Goal: Information Seeking & Learning: Learn about a topic

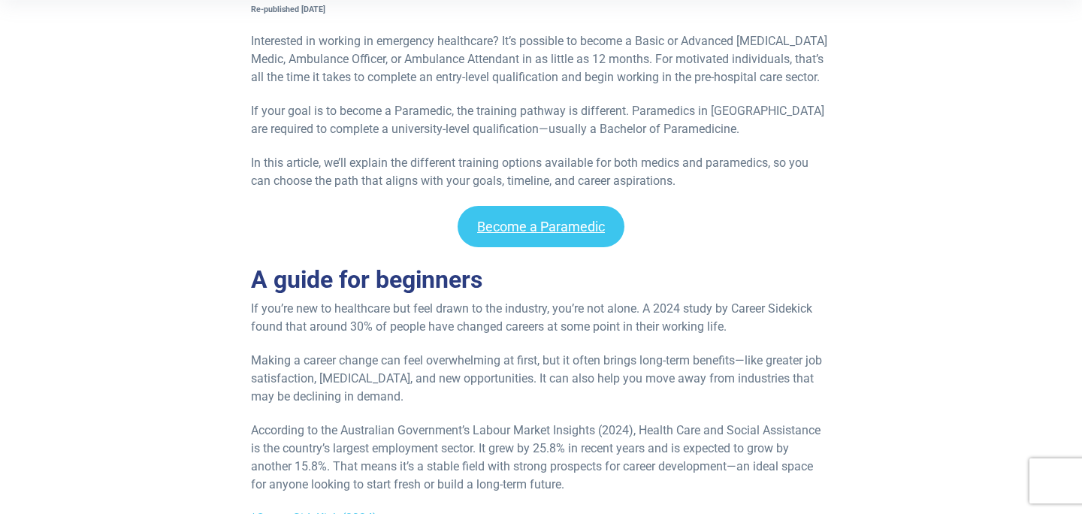
scroll to position [334, 0]
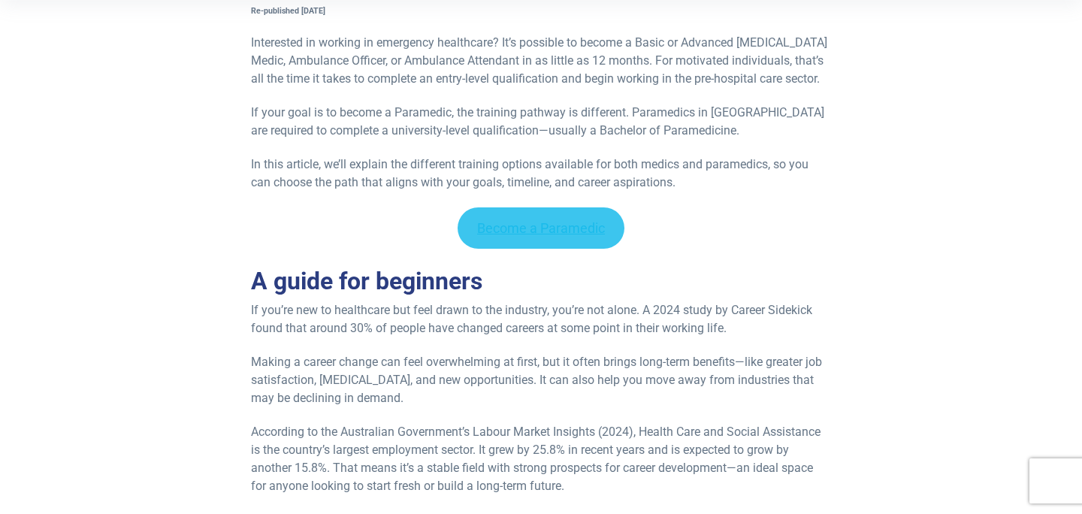
click at [535, 225] on link "Become a Paramedic" at bounding box center [540, 227] width 167 height 41
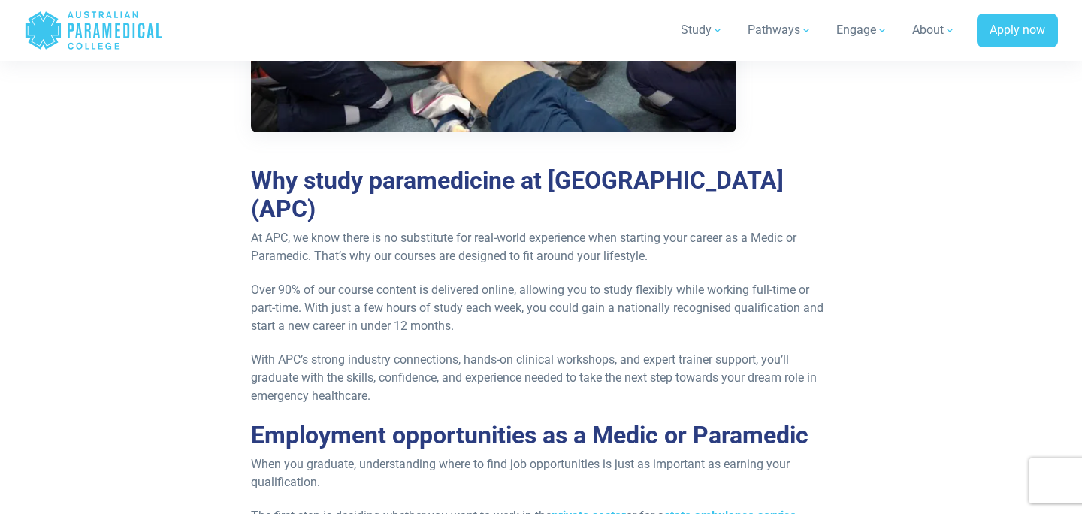
scroll to position [3049, 0]
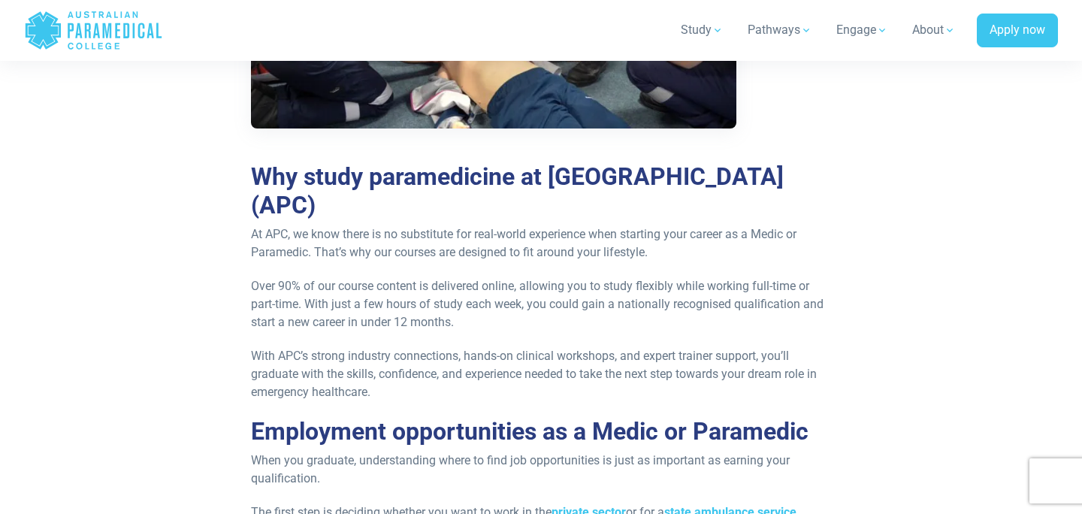
drag, startPoint x: 545, startPoint y: 149, endPoint x: 331, endPoint y: 183, distance: 216.0
click at [330, 183] on h2 "Why study paramedicine at Australian Paramedical College (APC)" at bounding box center [541, 191] width 580 height 58
copy h2 "Australian Paramedical College"
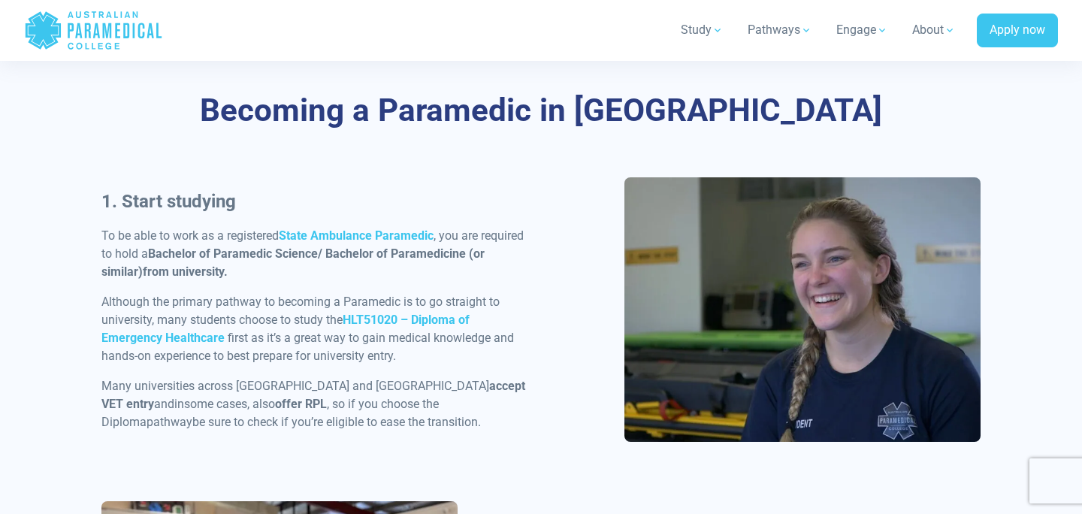
scroll to position [691, 0]
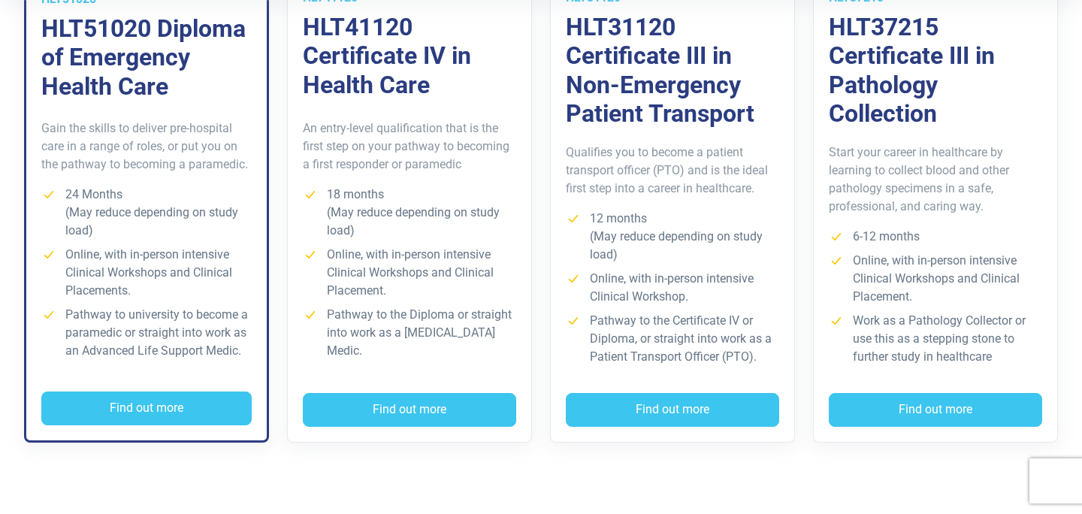
scroll to position [509, 0]
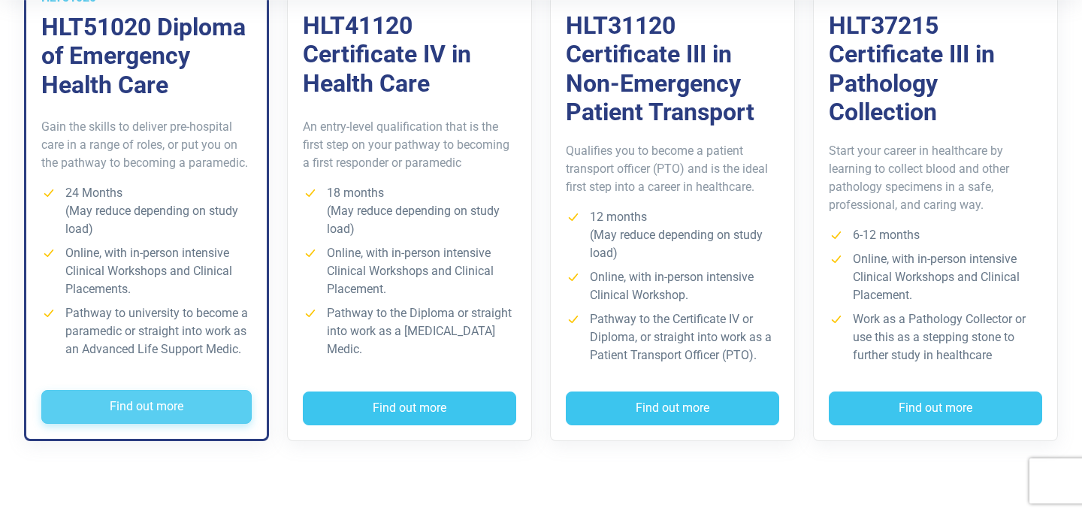
click at [158, 395] on button "Find out more" at bounding box center [146, 407] width 210 height 35
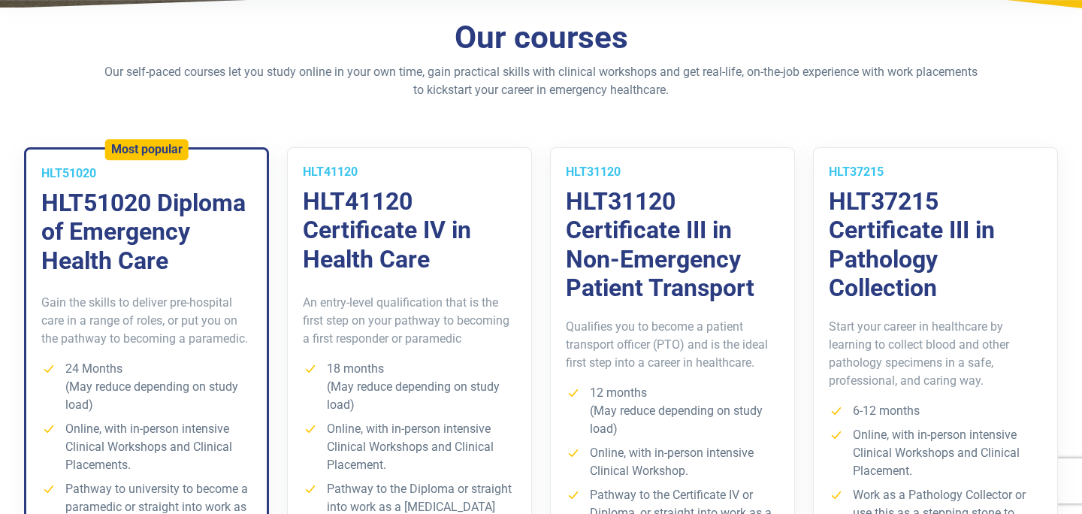
scroll to position [270, 0]
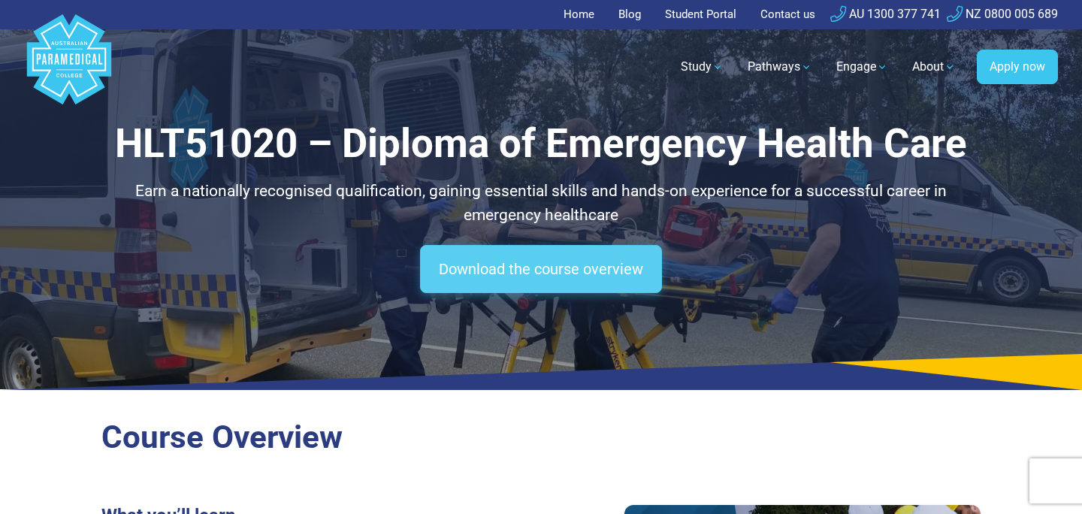
click at [543, 262] on link "Download the course overview" at bounding box center [541, 269] width 242 height 48
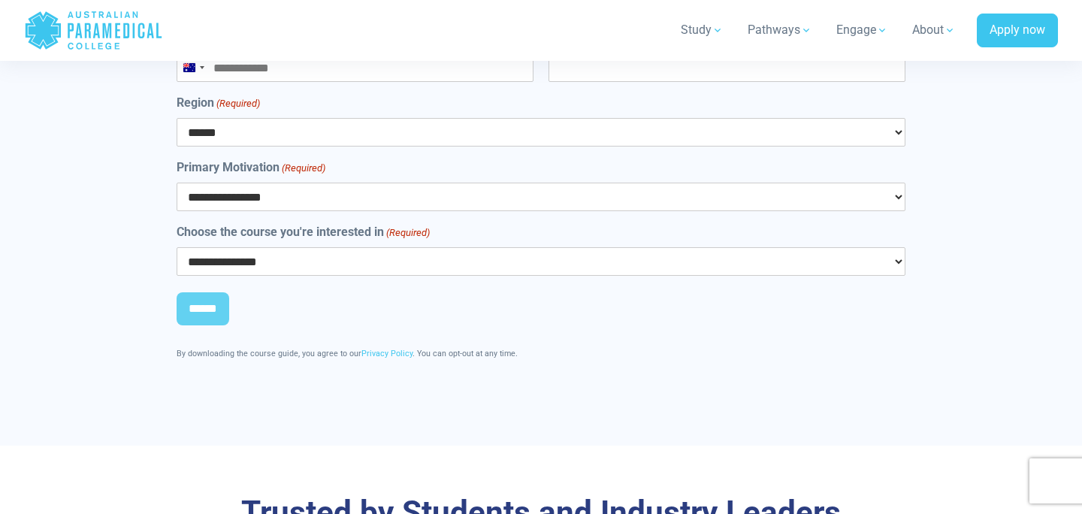
scroll to position [8284, 0]
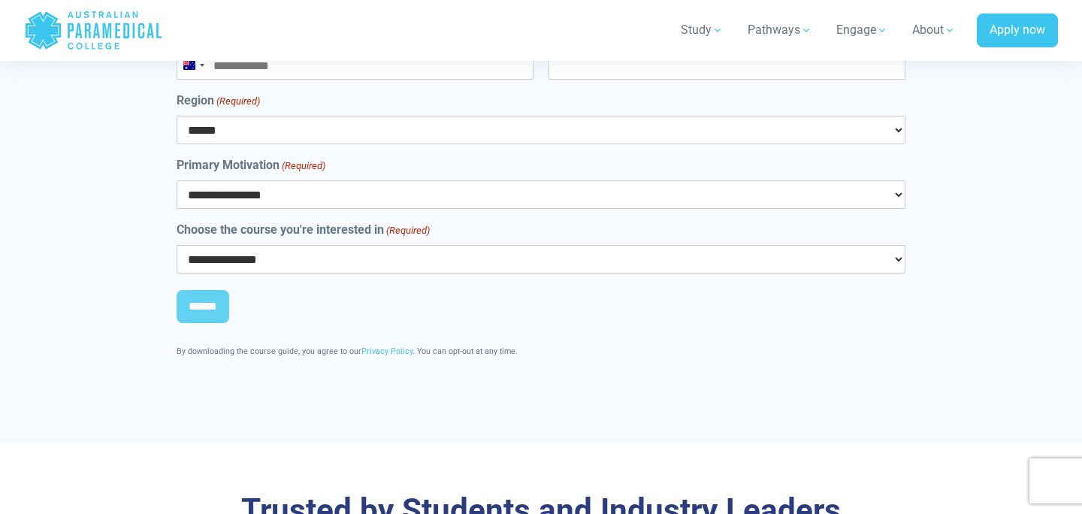
click at [469, 180] on select "**********" at bounding box center [541, 194] width 729 height 29
click at [436, 245] on select "**********" at bounding box center [541, 259] width 729 height 29
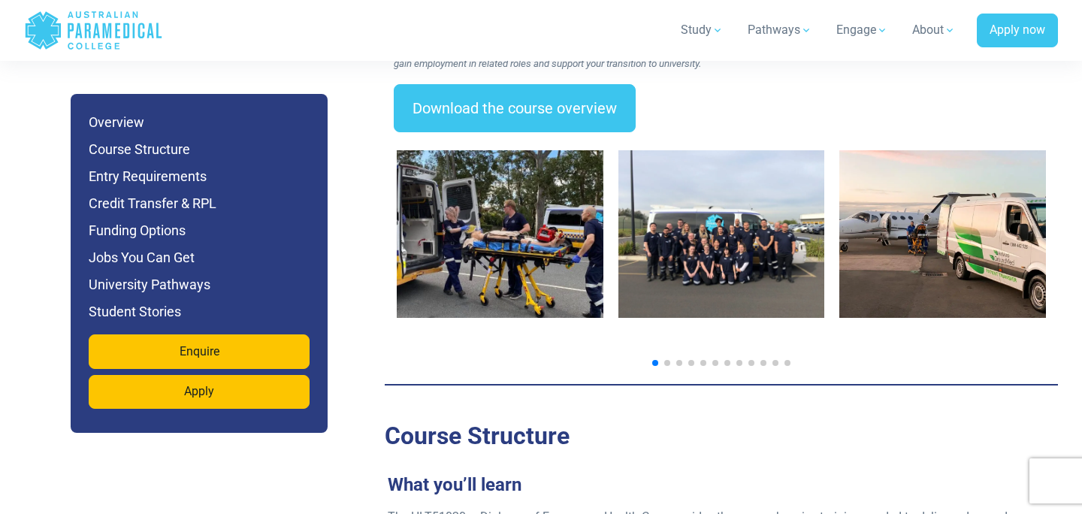
scroll to position [2454, 0]
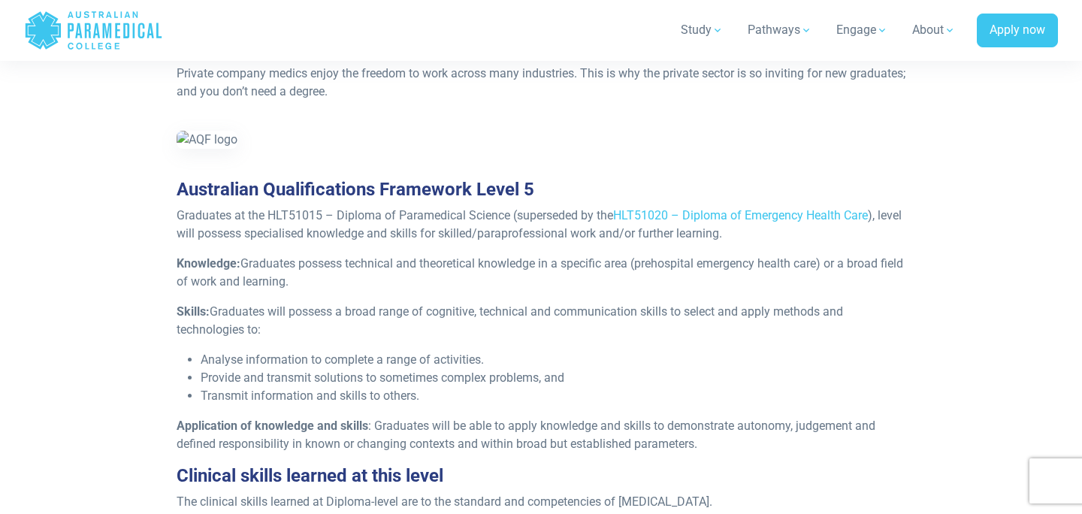
scroll to position [1773, 0]
